Goal: Task Accomplishment & Management: Manage account settings

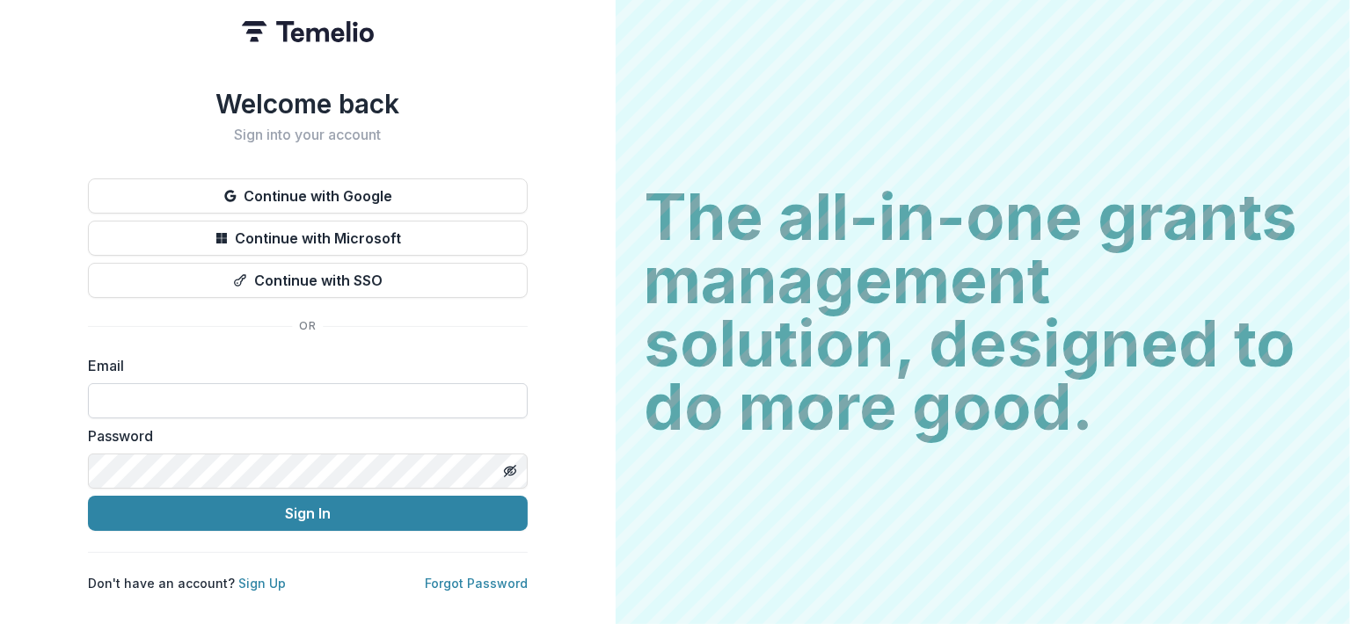
click at [259, 398] on input at bounding box center [308, 400] width 440 height 35
type input "**********"
click at [88, 496] on button "Sign In" at bounding box center [308, 513] width 440 height 35
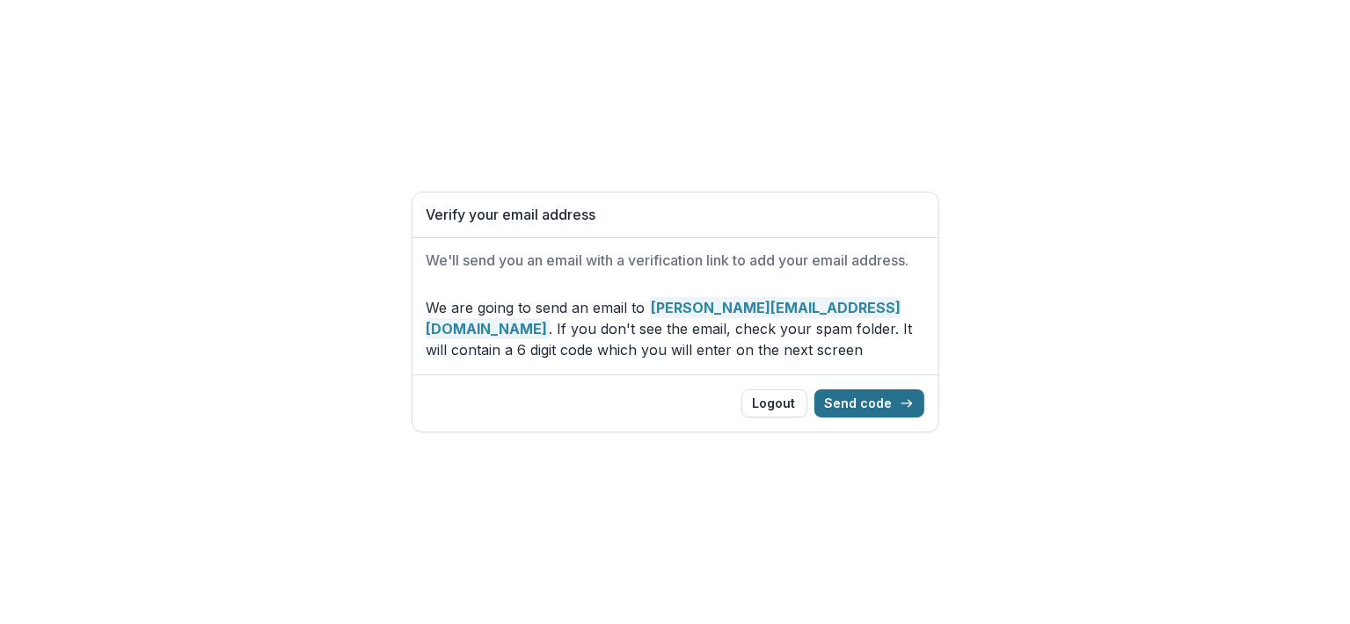
click at [878, 398] on button "Send code" at bounding box center [869, 404] width 110 height 28
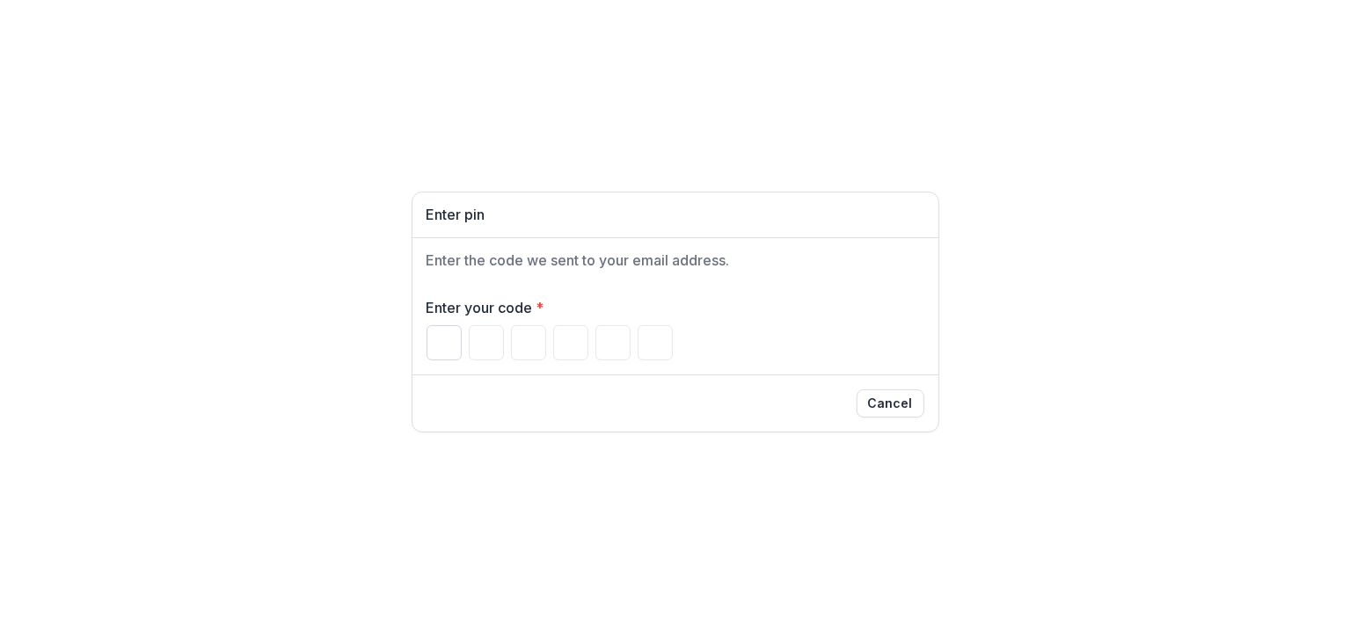
type input "*"
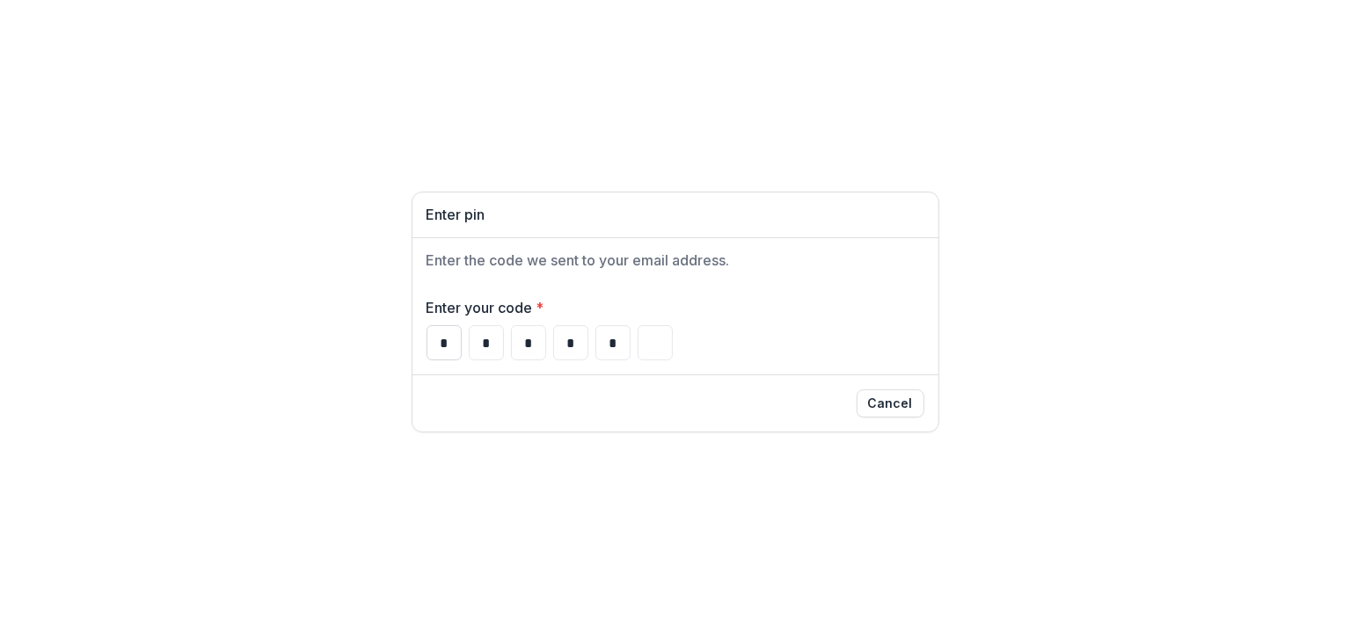
type input "*"
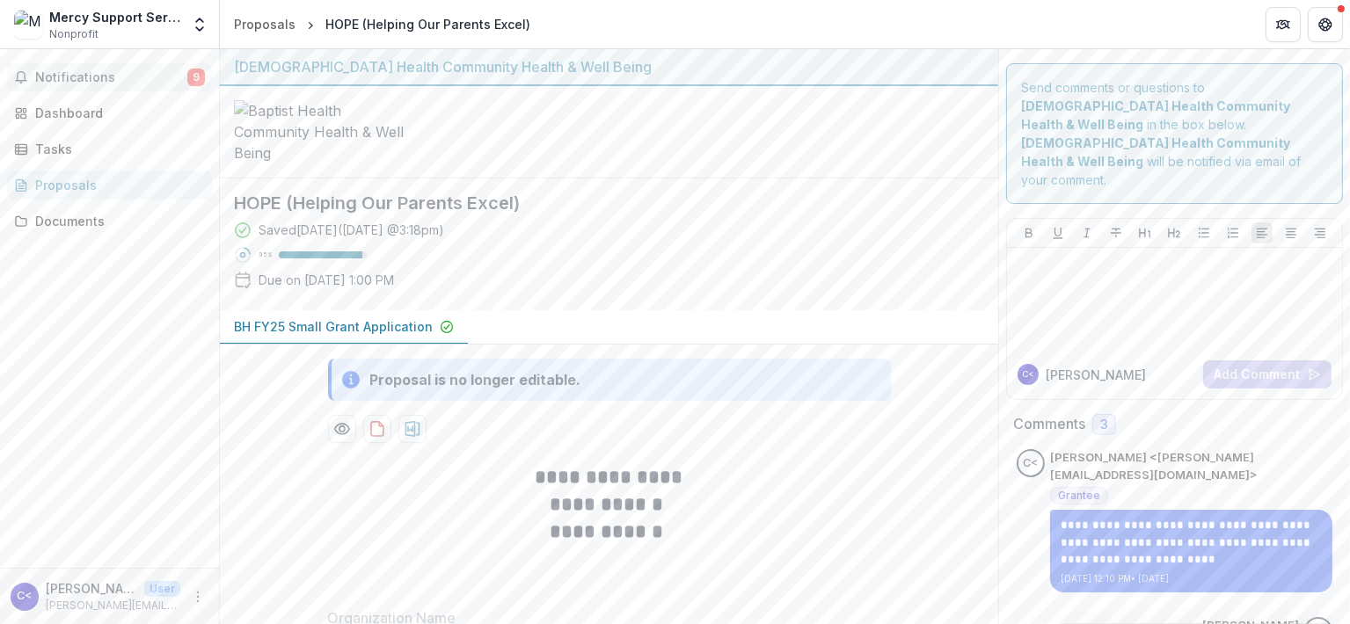
click at [81, 75] on span "Notifications" at bounding box center [111, 77] width 152 height 15
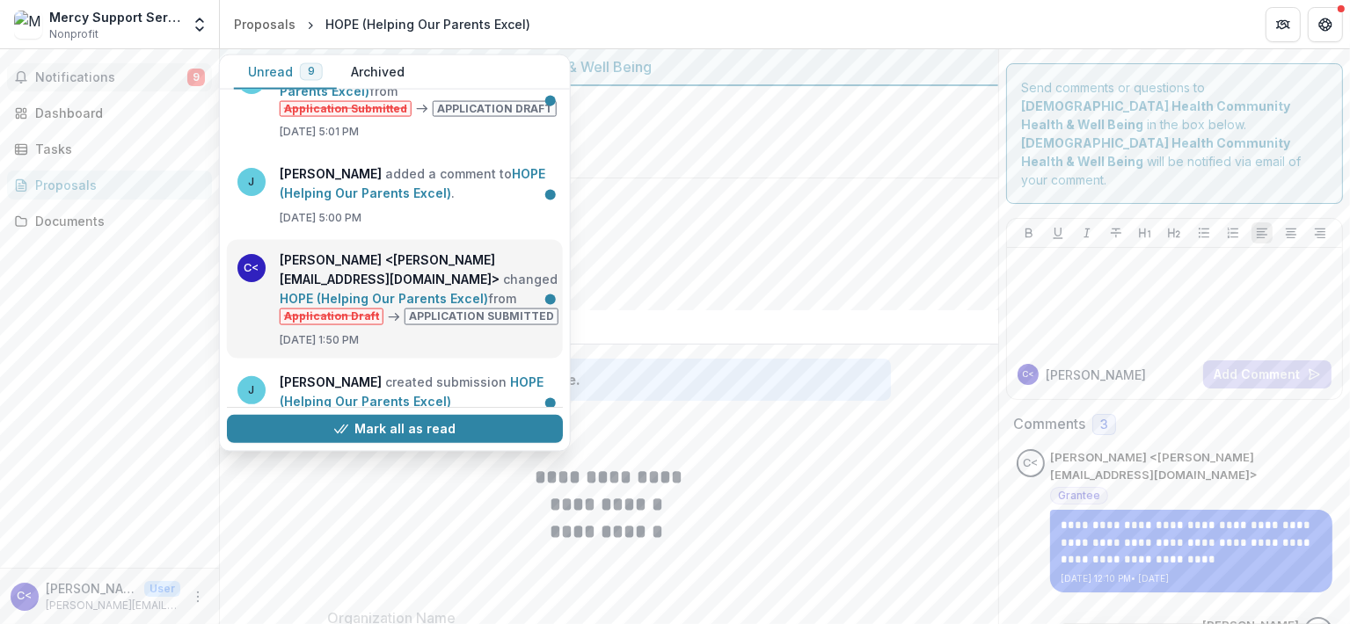
scroll to position [586, 0]
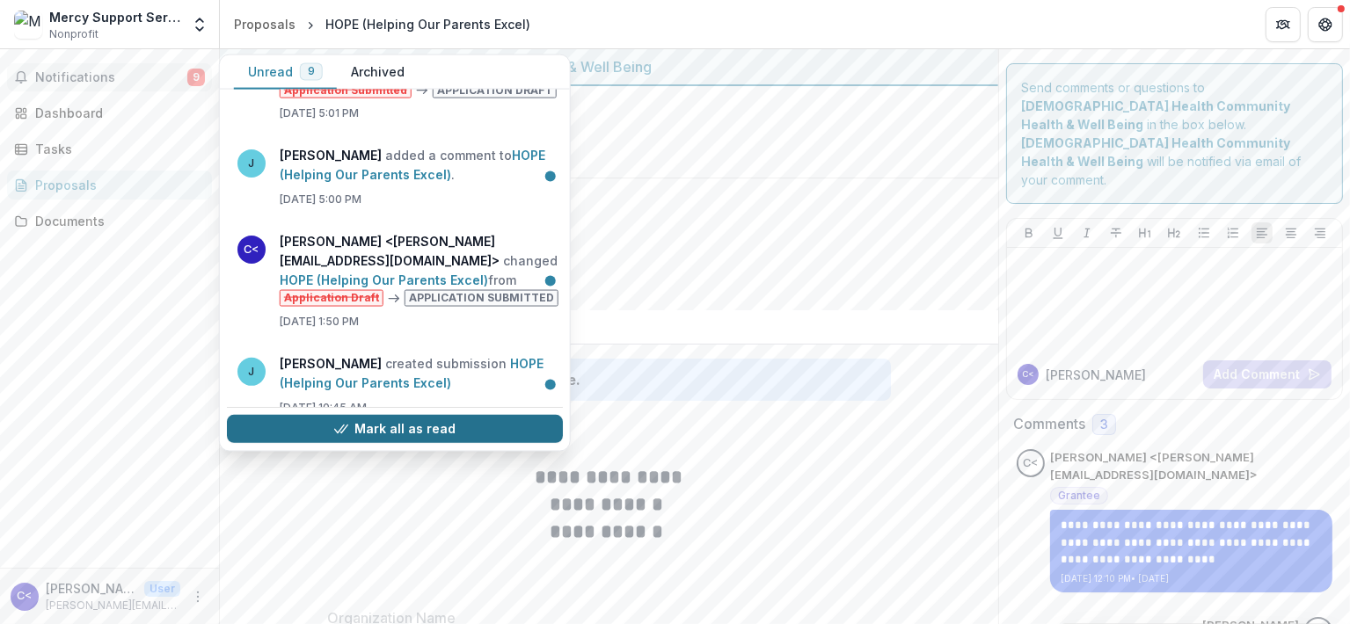
click at [420, 426] on button "Mark all as read" at bounding box center [395, 430] width 336 height 28
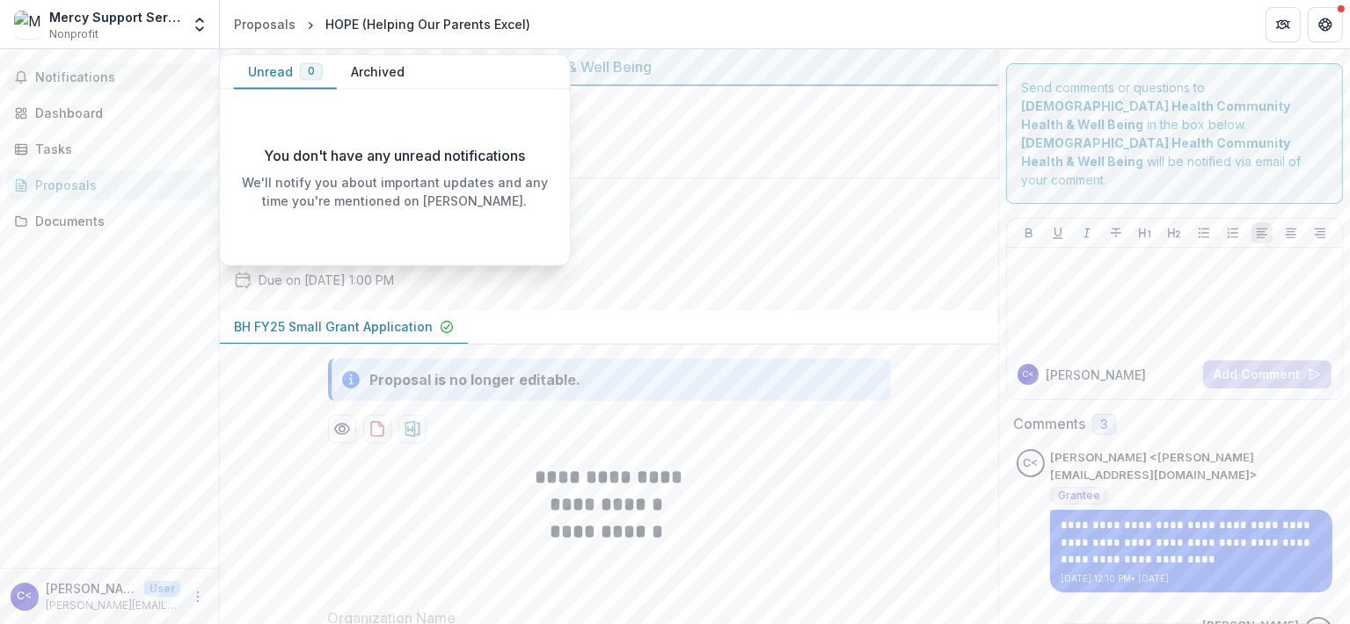
scroll to position [0, 0]
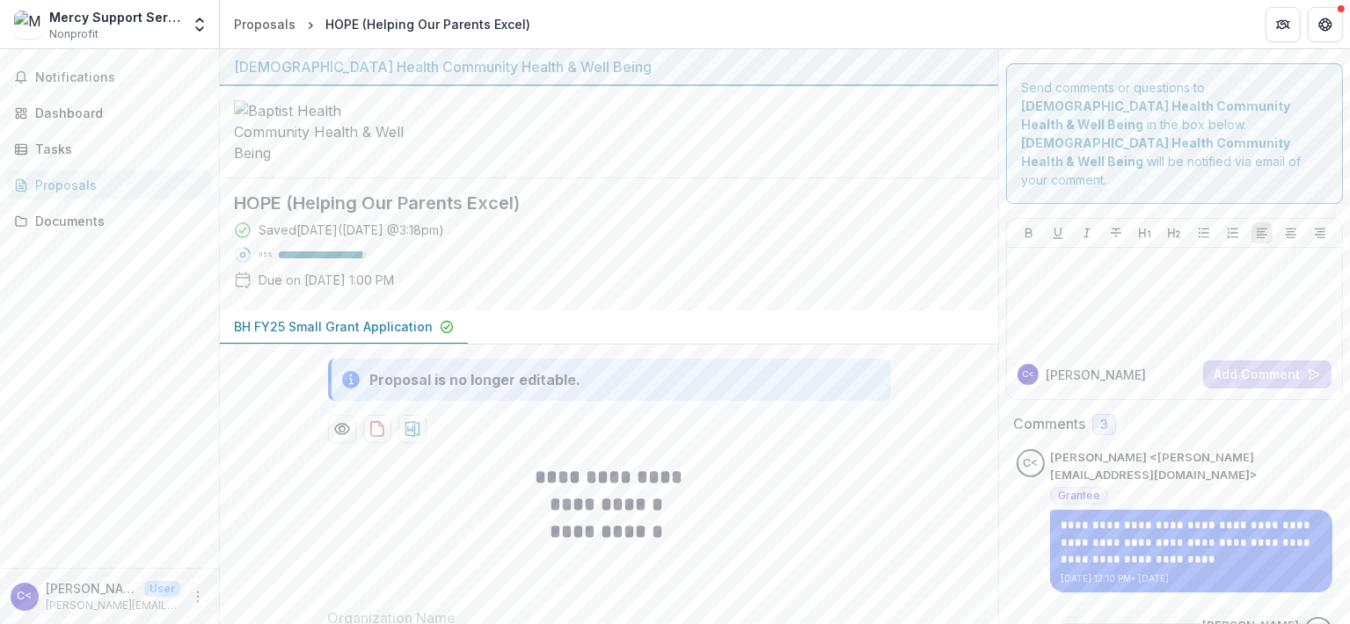
click at [708, 178] on div at bounding box center [609, 132] width 778 height 92
click at [63, 76] on span "Notifications" at bounding box center [120, 77] width 170 height 15
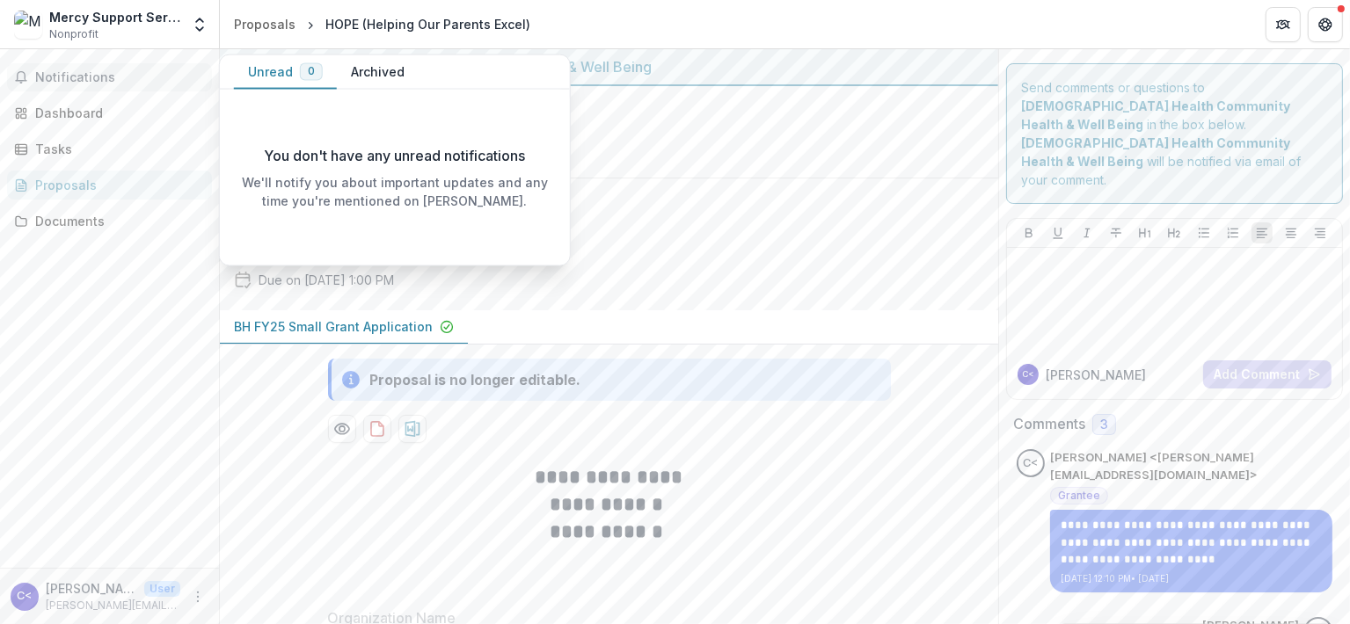
click at [369, 77] on button "Archived" at bounding box center [378, 72] width 82 height 34
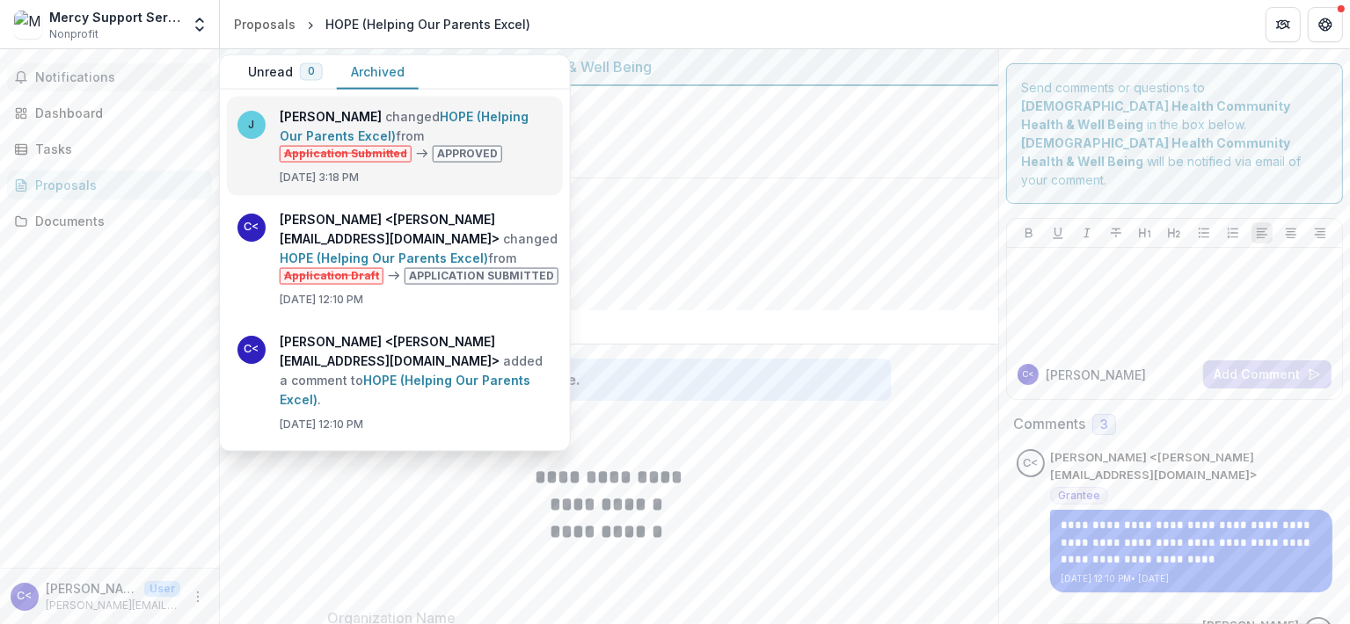
click at [498, 139] on link "HOPE (Helping Our Parents Excel)" at bounding box center [404, 126] width 249 height 34
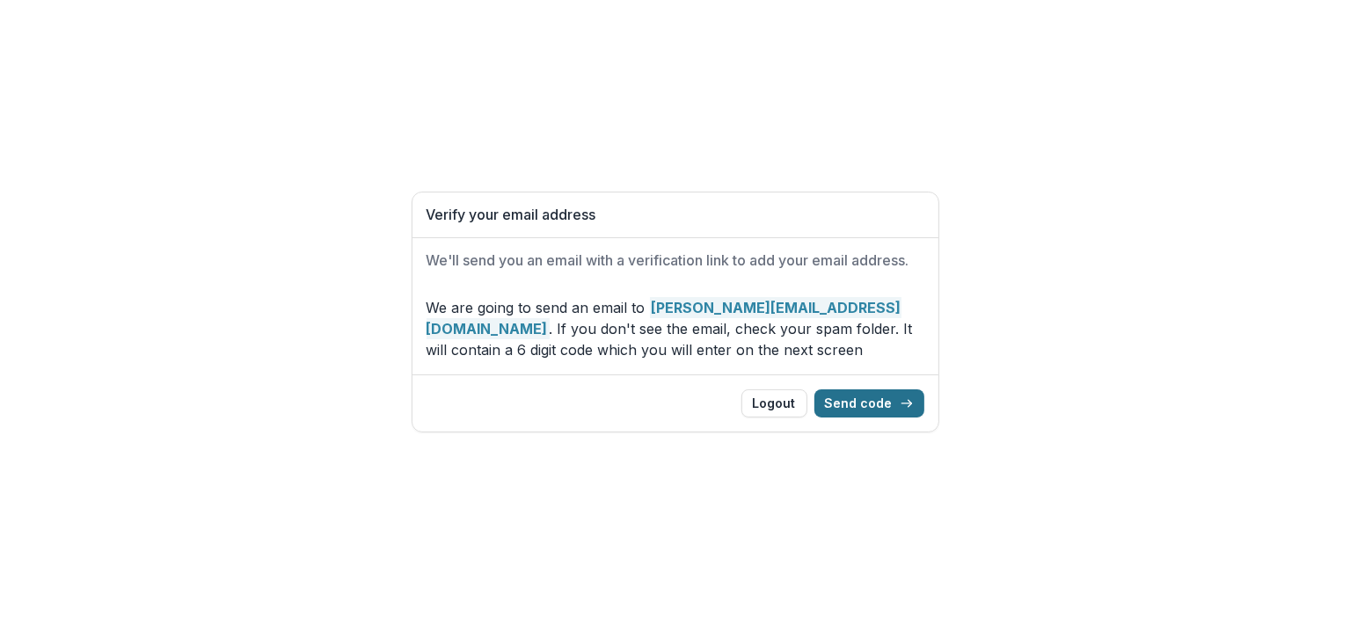
click at [883, 399] on button "Send code" at bounding box center [869, 404] width 110 height 28
